Goal: Communication & Community: Answer question/provide support

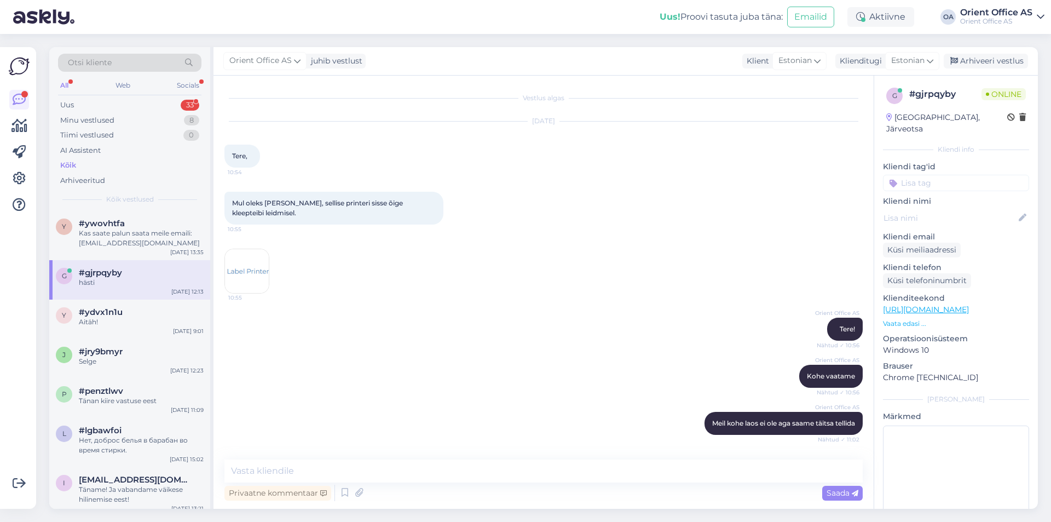
scroll to position [101, 0]
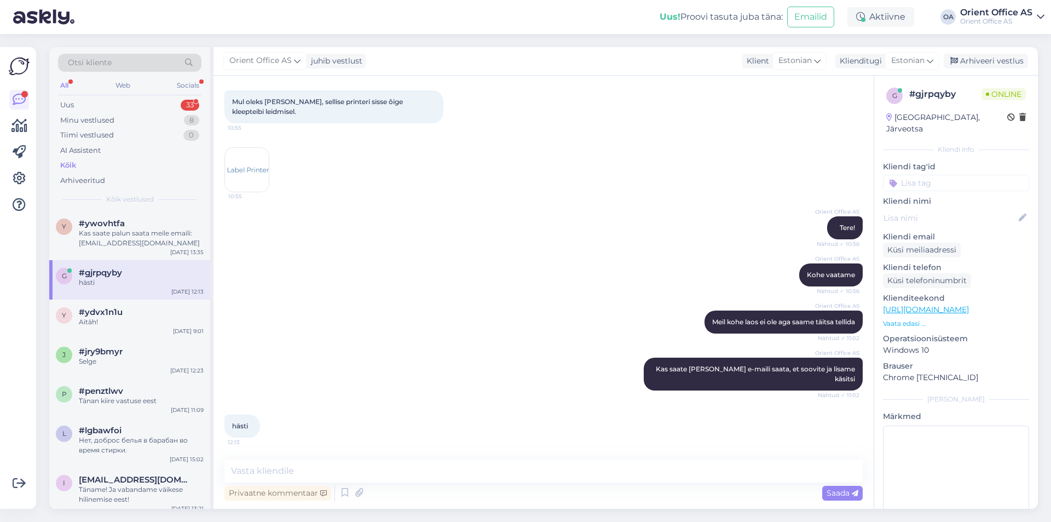
click at [130, 162] on div "Kõik" at bounding box center [129, 165] width 143 height 15
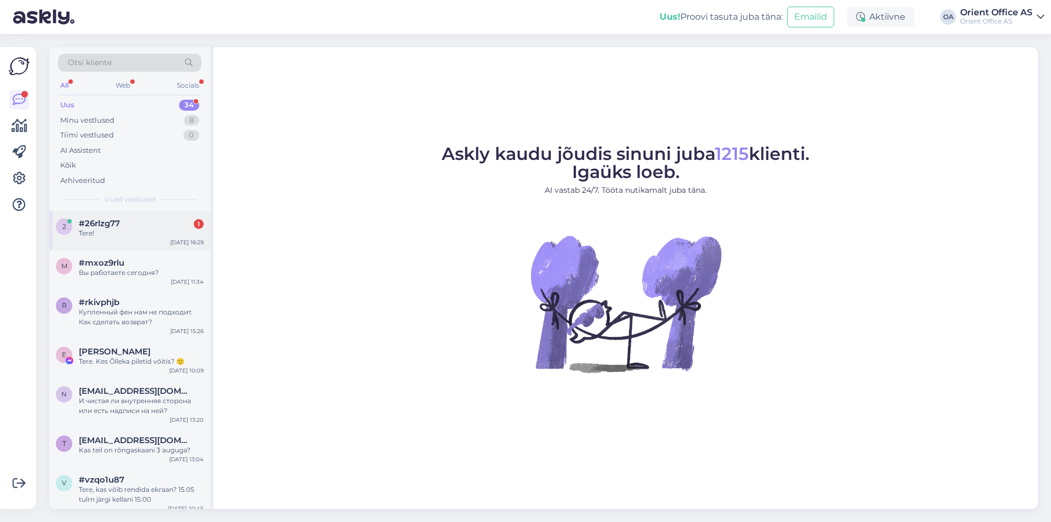
click at [138, 222] on div "#26rlzg77 1" at bounding box center [141, 223] width 125 height 10
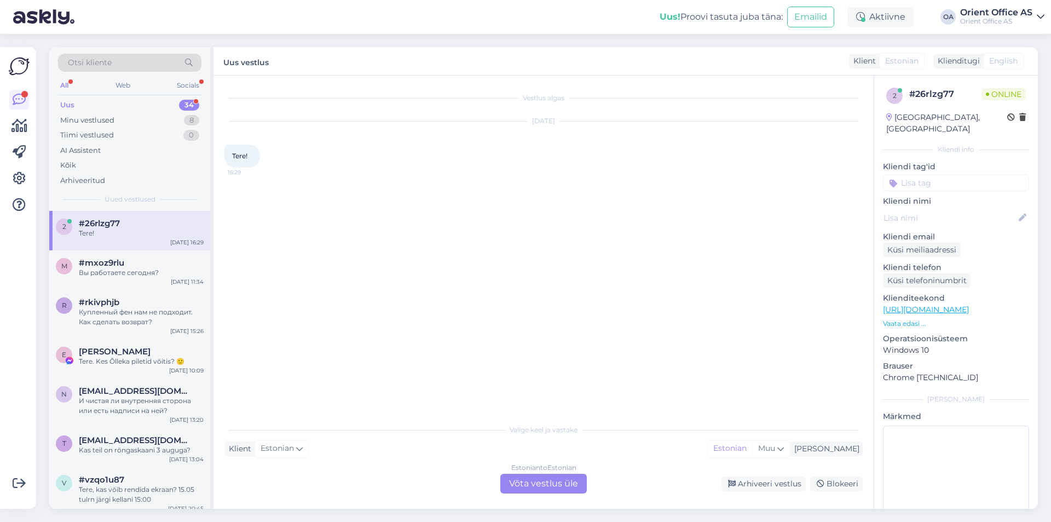
click at [545, 483] on div "Estonian to Estonian Võta vestlus üle" at bounding box center [543, 484] width 87 height 20
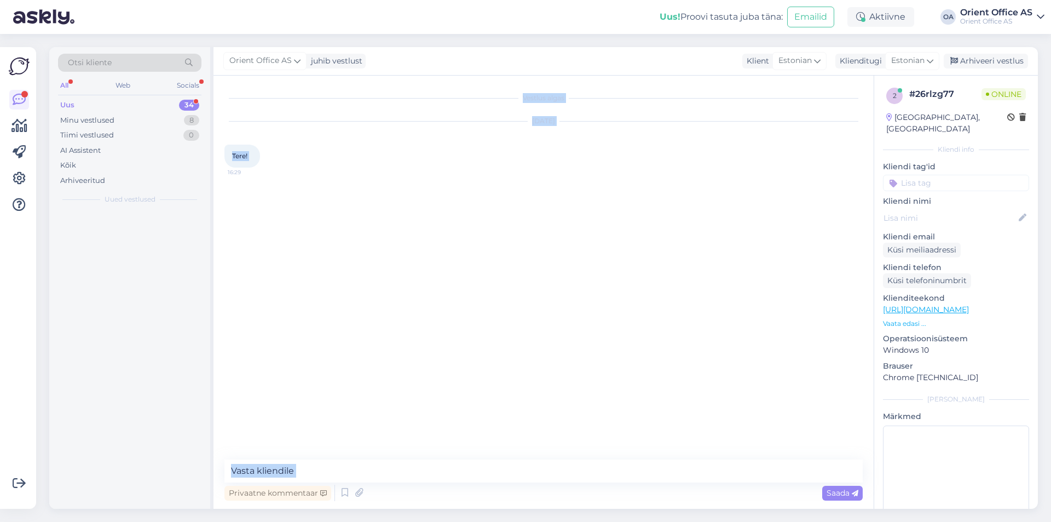
click at [544, 481] on div "Privaatne kommentaar Saada" at bounding box center [543, 481] width 638 height 44
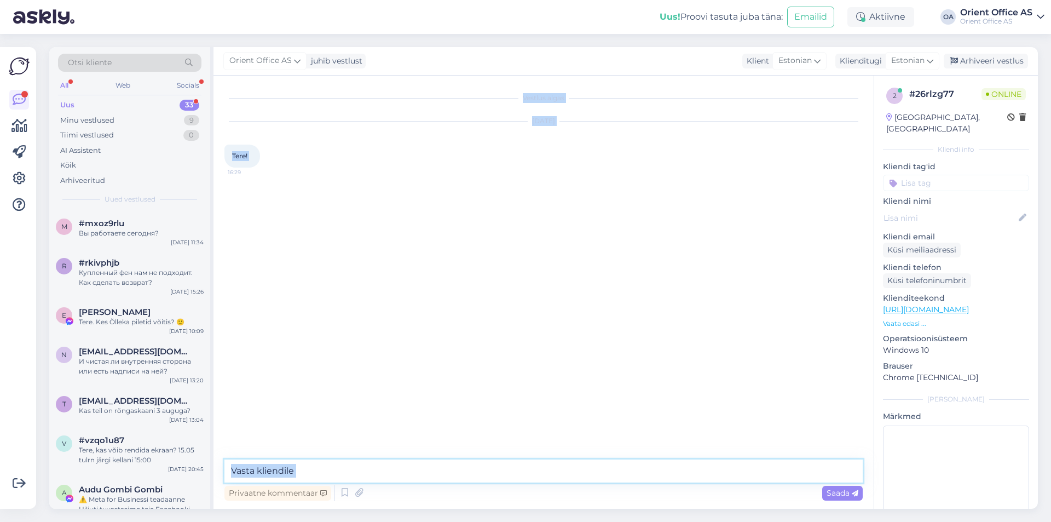
click at [543, 474] on textarea at bounding box center [543, 470] width 638 height 23
click at [542, 471] on textarea at bounding box center [543, 470] width 638 height 23
type textarea "Tere!"
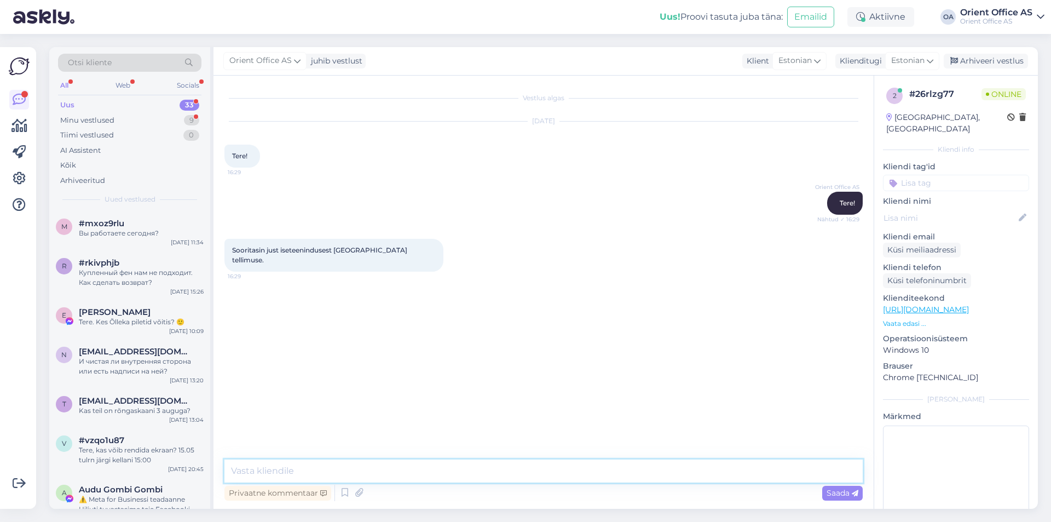
drag, startPoint x: 295, startPoint y: 462, endPoint x: 303, endPoint y: 462, distance: 7.7
click at [295, 462] on textarea at bounding box center [543, 470] width 638 height 23
type textarea "e-kataloogist?"
click at [268, 472] on textarea at bounding box center [543, 470] width 638 height 23
click at [495, 313] on div "Orient Office AS e-kataloogist? Nähtud ✓ 16:29" at bounding box center [543, 307] width 638 height 47
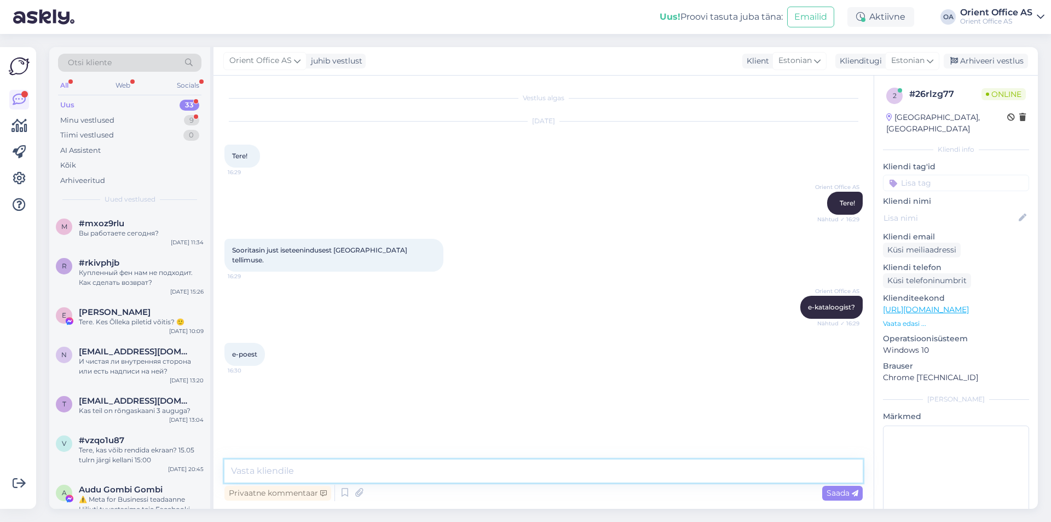
click at [335, 471] on textarea at bounding box center [543, 470] width 638 height 23
click at [277, 476] on textarea at bounding box center [543, 470] width 638 height 23
click at [273, 479] on textarea at bounding box center [543, 470] width 638 height 23
click at [263, 477] on textarea at bounding box center [543, 470] width 638 height 23
click at [265, 473] on textarea at bounding box center [543, 470] width 638 height 23
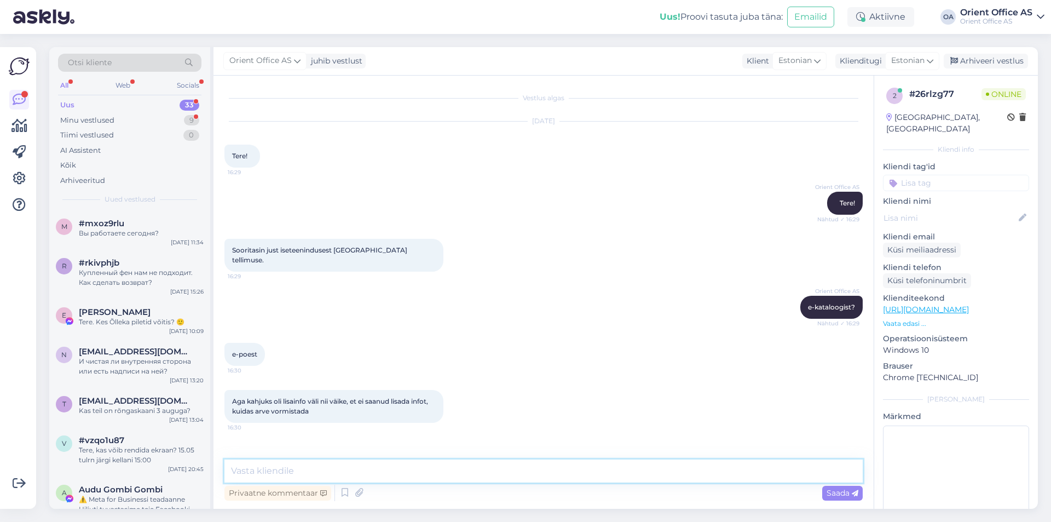
click at [265, 473] on textarea at bounding box center [543, 470] width 638 height 23
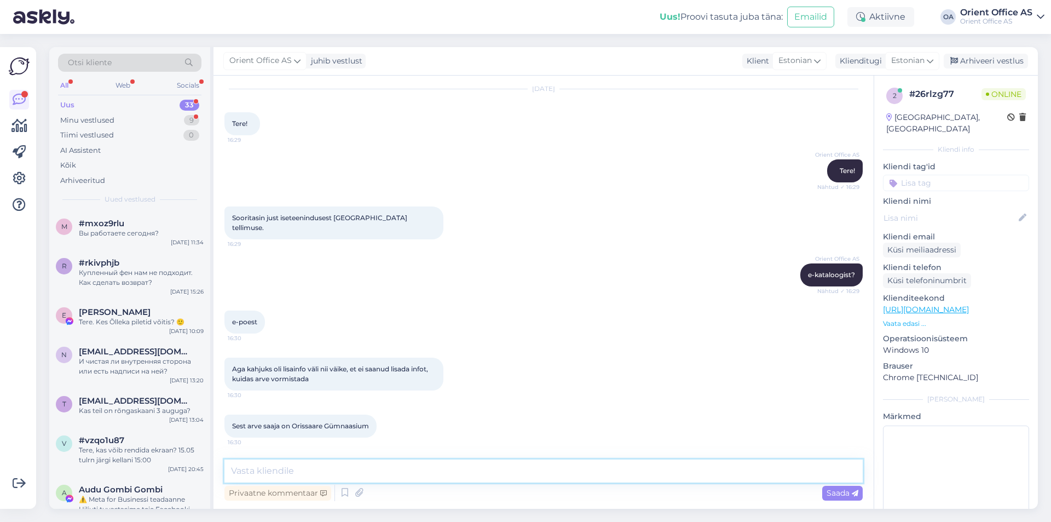
click at [296, 469] on textarea at bounding box center [543, 470] width 638 height 23
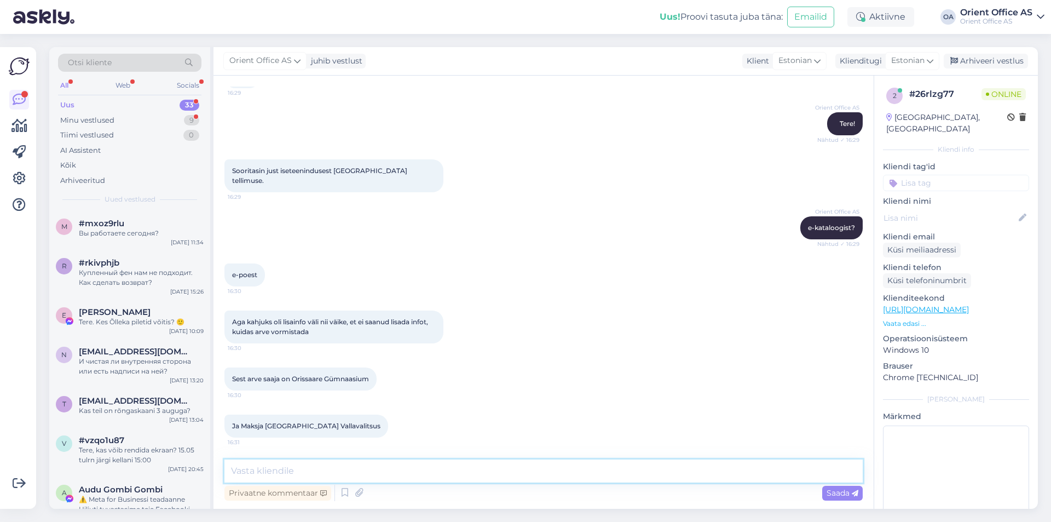
click at [370, 473] on textarea at bounding box center [543, 470] width 638 height 23
click at [366, 473] on textarea at bounding box center [543, 470] width 638 height 23
click at [280, 463] on textarea at bounding box center [543, 470] width 638 height 23
type textarea "Ma hetkel ei näe tellimust"
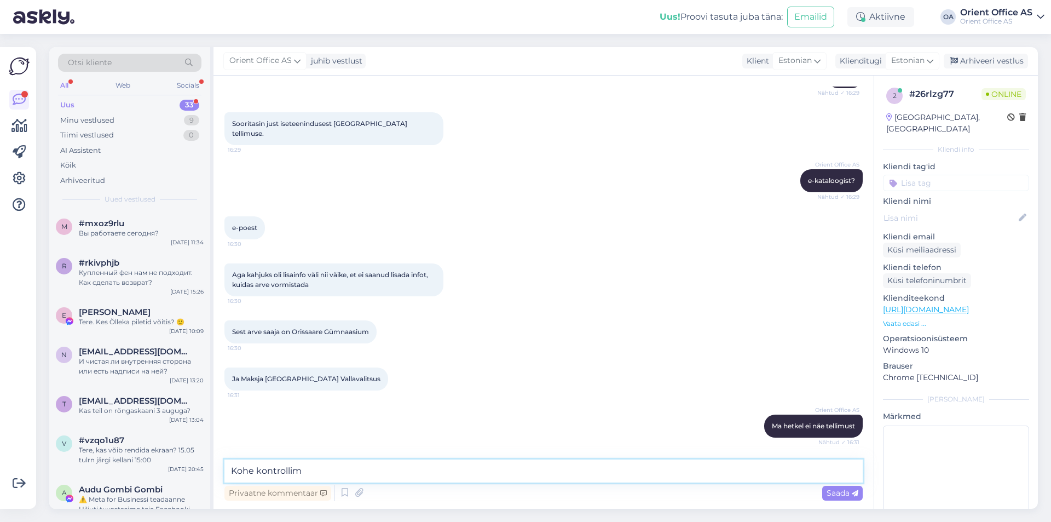
type textarea "Kohe kontrollime"
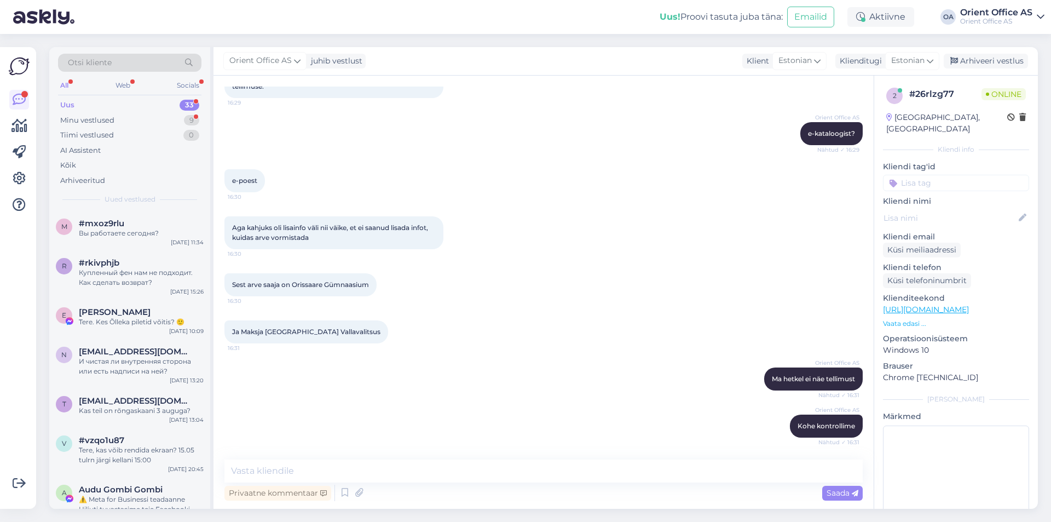
scroll to position [240, 0]
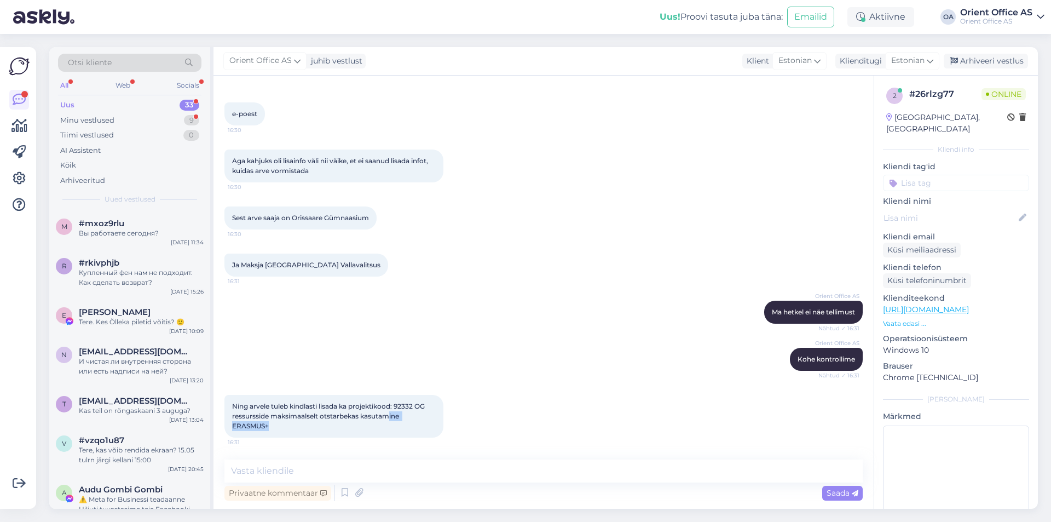
drag, startPoint x: 383, startPoint y: 424, endPoint x: 391, endPoint y: 413, distance: 13.3
click at [391, 413] on div "Ning arvele tuleb kindlasti lisada ka projektikood: 92332 OG ressursside maksim…" at bounding box center [333, 416] width 219 height 43
drag, startPoint x: 422, startPoint y: 457, endPoint x: 413, endPoint y: 462, distance: 10.3
click at [421, 457] on div "Vestlus algas Sep 24 2025 Tere! 16:29 Orient Office AS Tere! Nähtud ✓ 16:29 Soo…" at bounding box center [544, 292] width 660 height 433
click at [413, 462] on textarea at bounding box center [543, 470] width 638 height 23
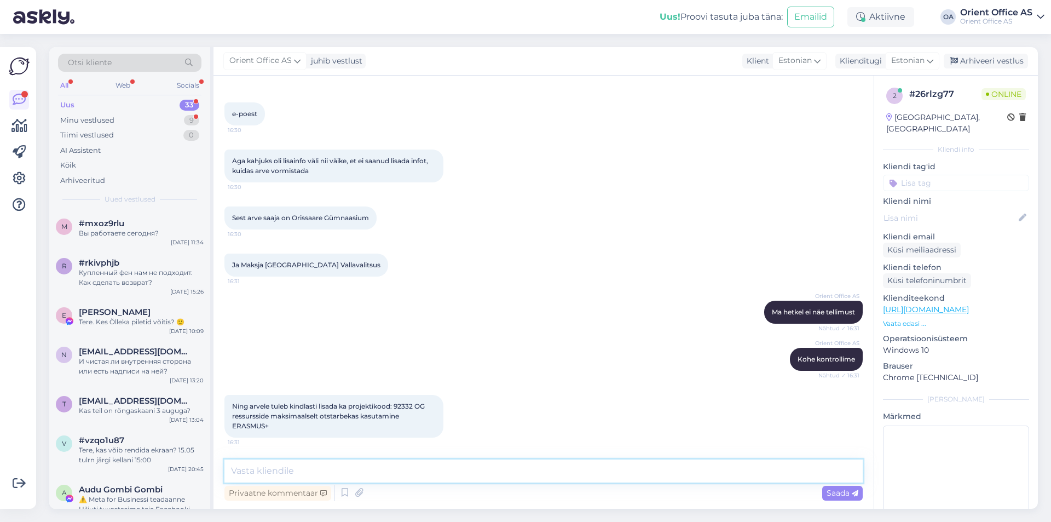
drag, startPoint x: 413, startPoint y: 461, endPoint x: 413, endPoint y: 467, distance: 6.0
click at [413, 461] on textarea at bounding box center [543, 470] width 638 height 23
type textarea "Teeme täpselt nii nagu soovitud :)"
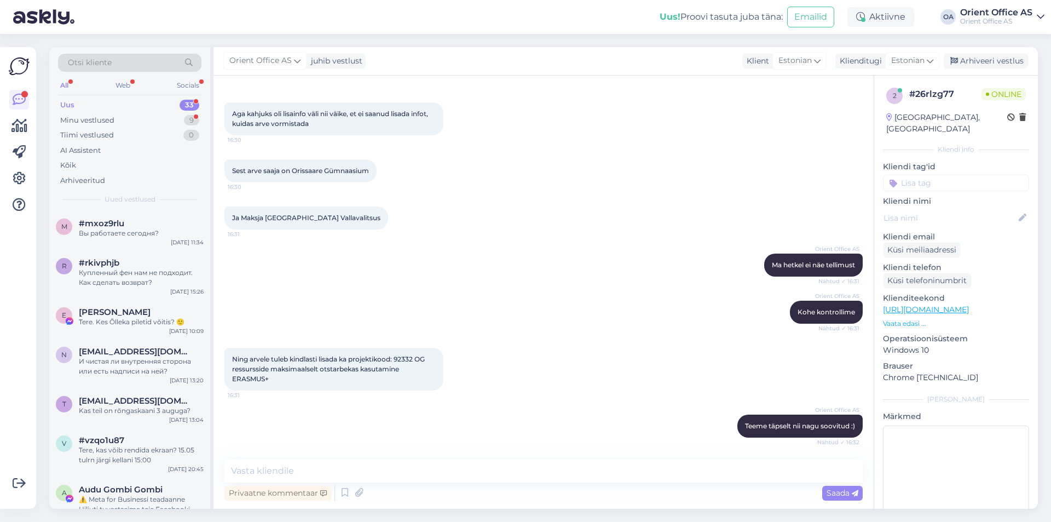
scroll to position [335, 0]
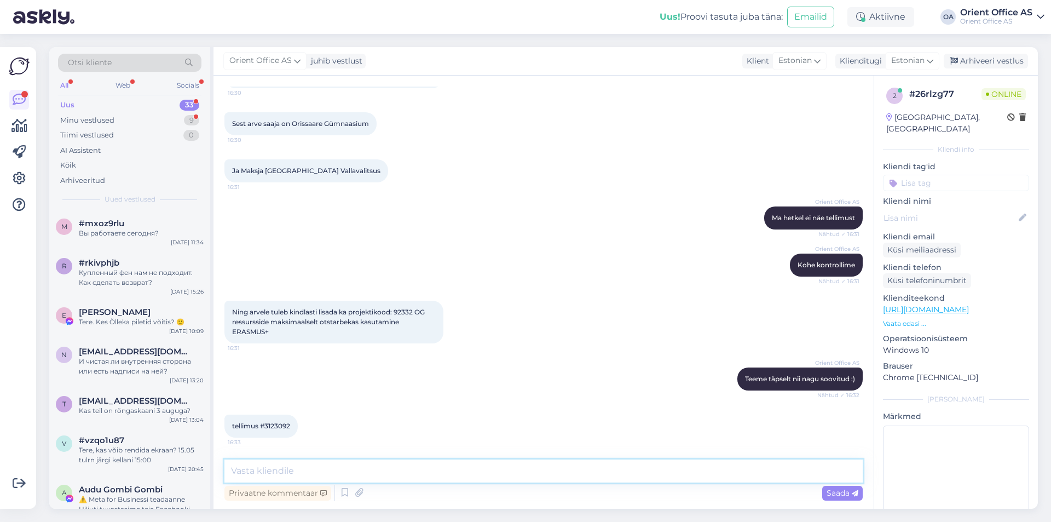
click at [419, 479] on textarea at bounding box center [543, 470] width 638 height 23
type textarea "Leidsime ülesse"
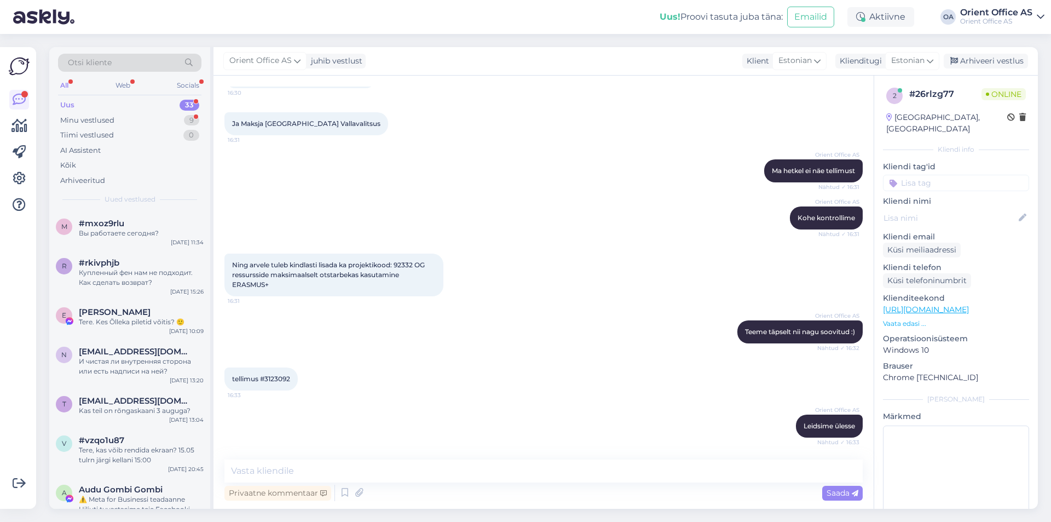
scroll to position [439, 0]
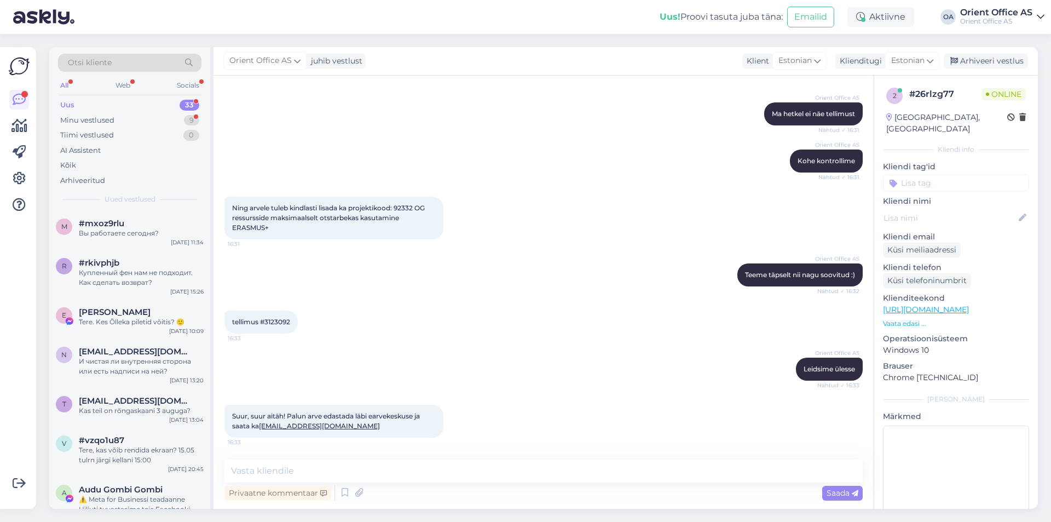
click at [401, 289] on div "Orient Office AS Teeme täpselt nii nagu soovitud :) Nähtud ✓ 16:32" at bounding box center [543, 274] width 638 height 47
click at [311, 476] on textarea at bounding box center [543, 470] width 638 height 23
type textarea "aitäh! Teile!"
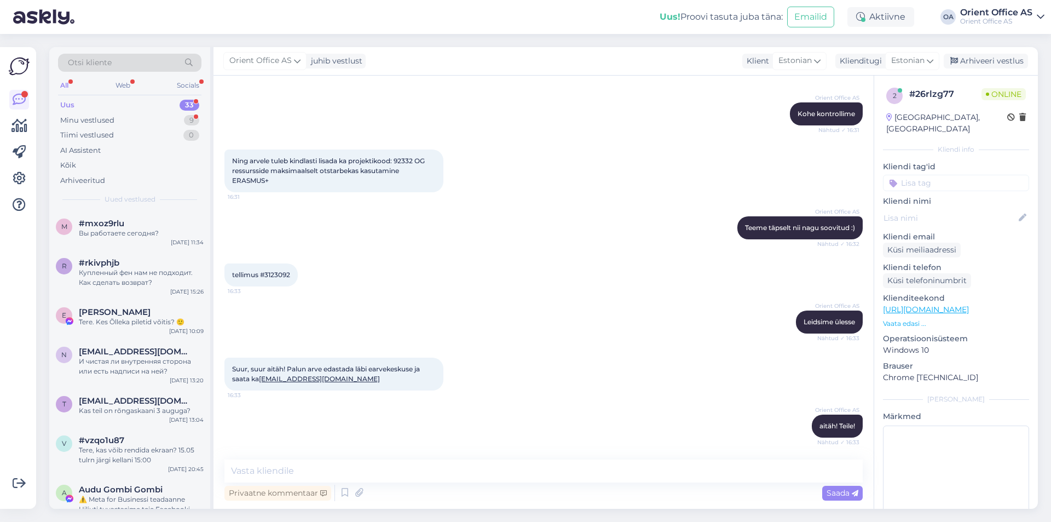
scroll to position [533, 0]
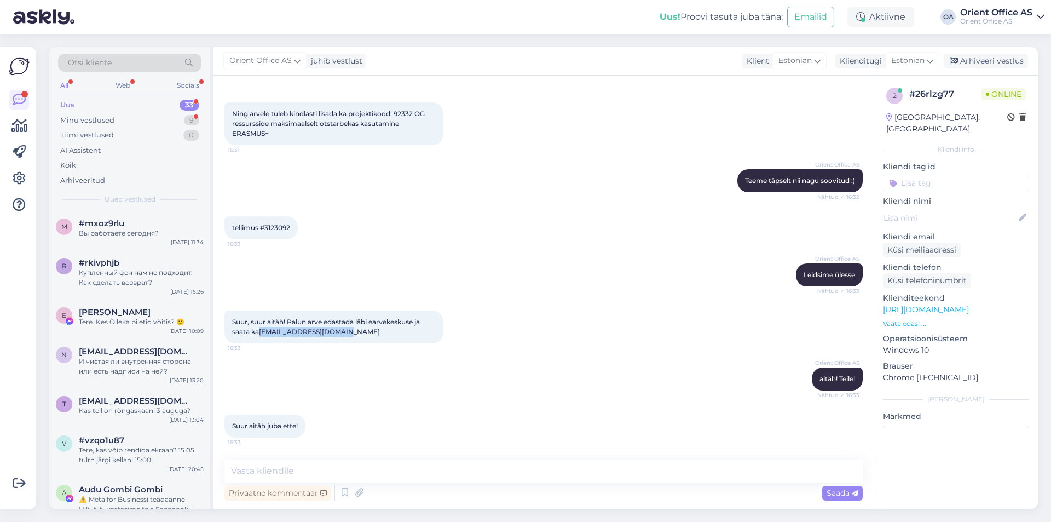
drag, startPoint x: 358, startPoint y: 333, endPoint x: 347, endPoint y: 341, distance: 12.9
click at [262, 341] on div "Suur, suur aitäh! Palun arve edastada läbi earvekeskuse ja saata ka tiina.kand@…" at bounding box center [333, 326] width 219 height 33
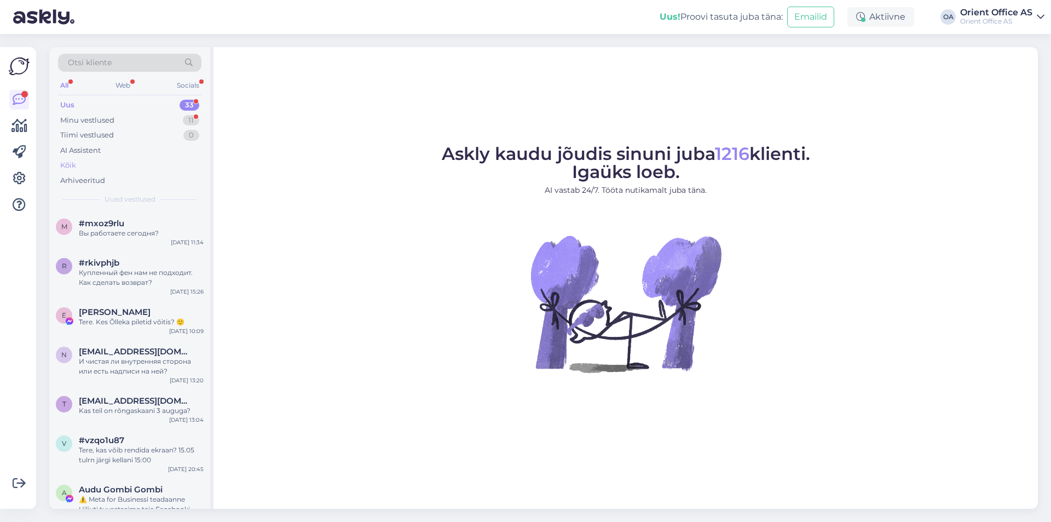
click at [158, 171] on div "Kõik" at bounding box center [129, 165] width 143 height 15
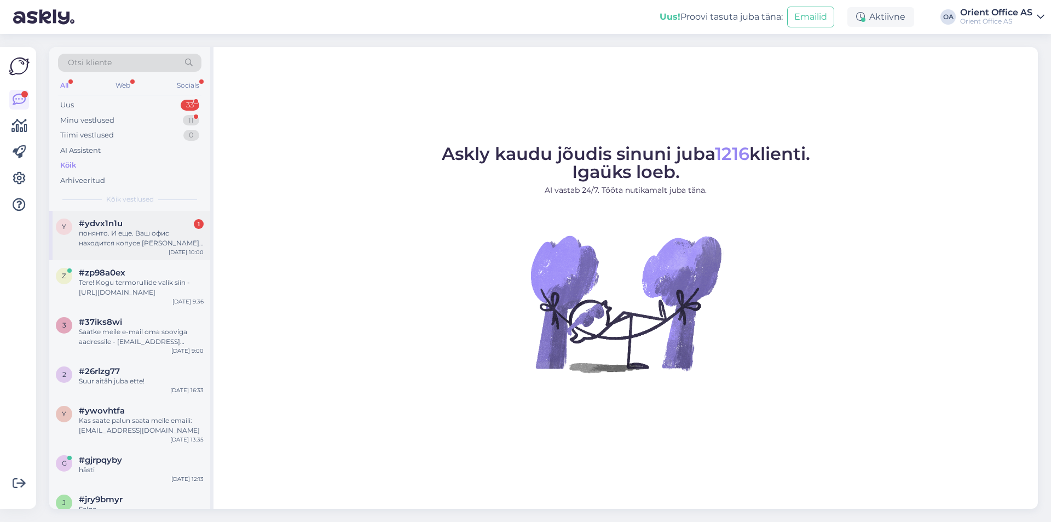
click at [137, 220] on div "y #ydvx1n1u 1 понянто. И еще. Ваш офис находится копусе [PERSON_NAME]. а не В. …" at bounding box center [129, 235] width 161 height 49
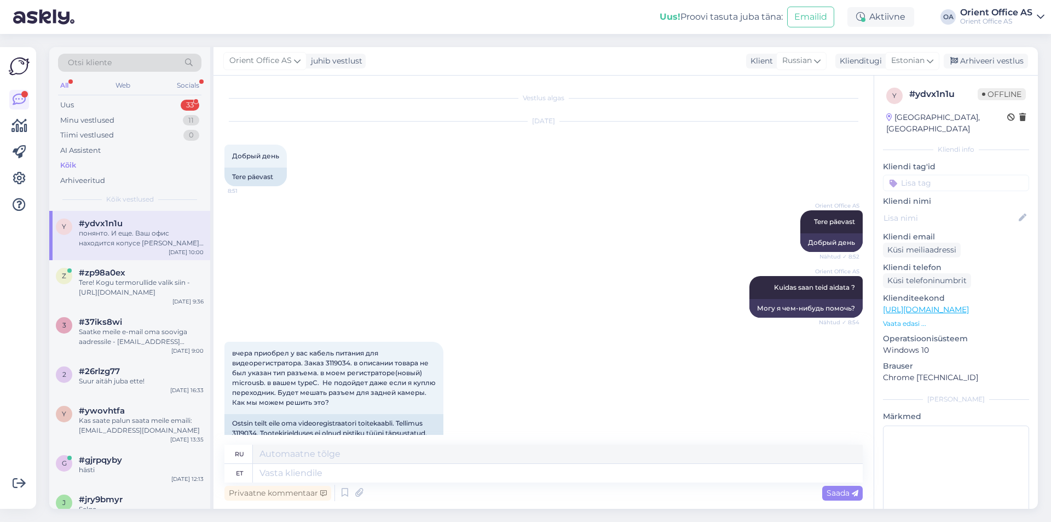
scroll to position [1041, 0]
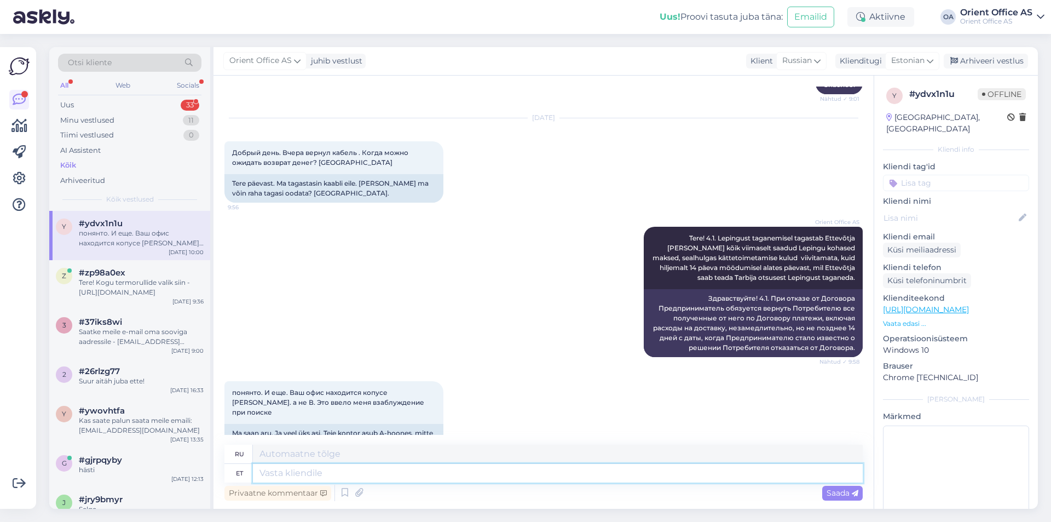
click at [309, 476] on textarea at bounding box center [558, 473] width 610 height 19
click at [73, 167] on div "Kõik" at bounding box center [68, 165] width 16 height 11
click at [159, 300] on div "z #zp98a0ex Tere! Kogu termorullide valik siin - https://kontorikaubad.ee/searc…" at bounding box center [129, 284] width 161 height 49
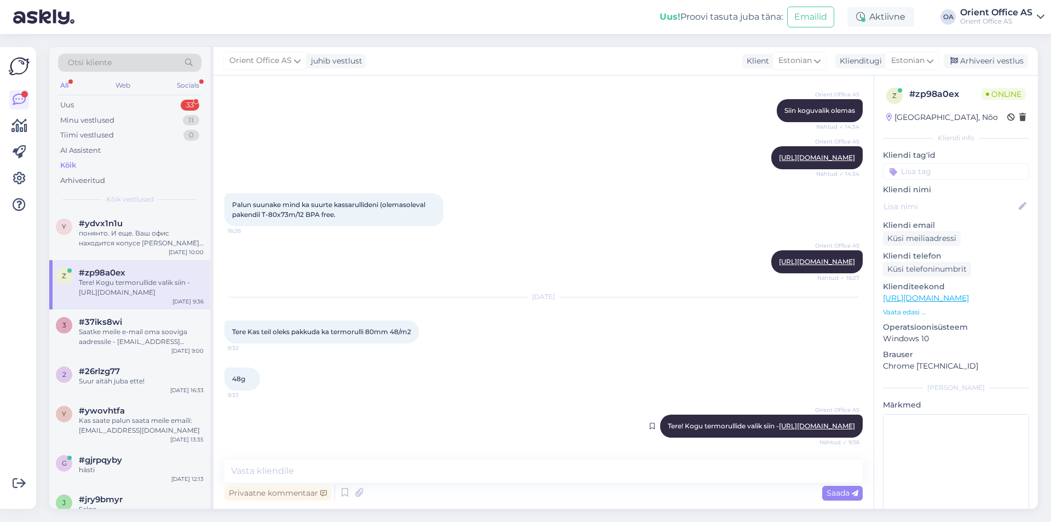
click at [779, 427] on link "https://kontorikaubad.ee/search?key=termorull" at bounding box center [817, 426] width 76 height 8
